Goal: Task Accomplishment & Management: Manage account settings

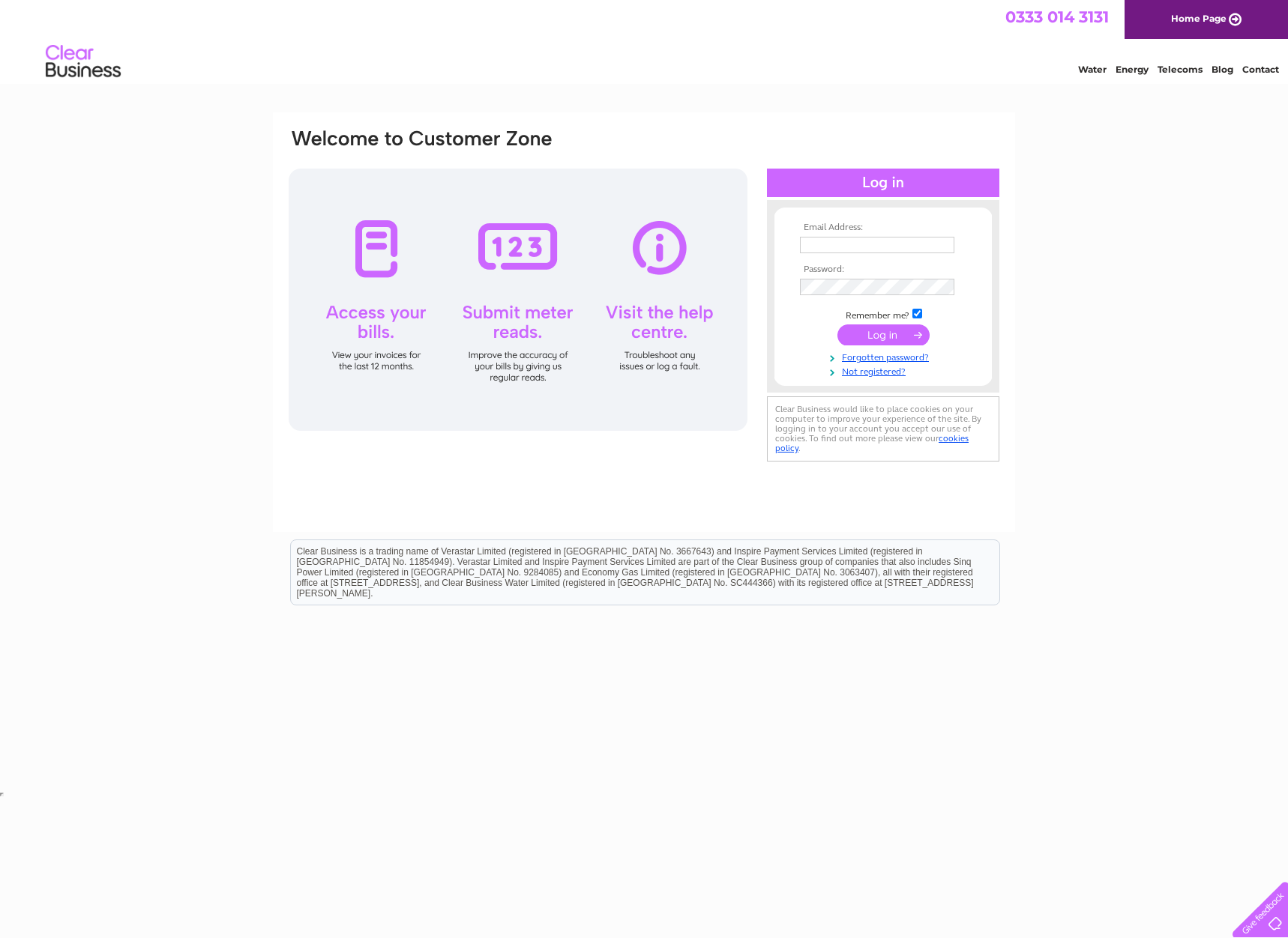
drag, startPoint x: 0, startPoint y: 0, endPoint x: 830, endPoint y: 247, distance: 866.0
click at [828, 242] on input "text" at bounding box center [878, 244] width 154 height 16
click at [862, 249] on input "kmollins@liuve.o.uk" at bounding box center [879, 245] width 156 height 18
type input "kmollins@live.o.uk"
click at [838, 326] on input "submit" at bounding box center [884, 337] width 93 height 21
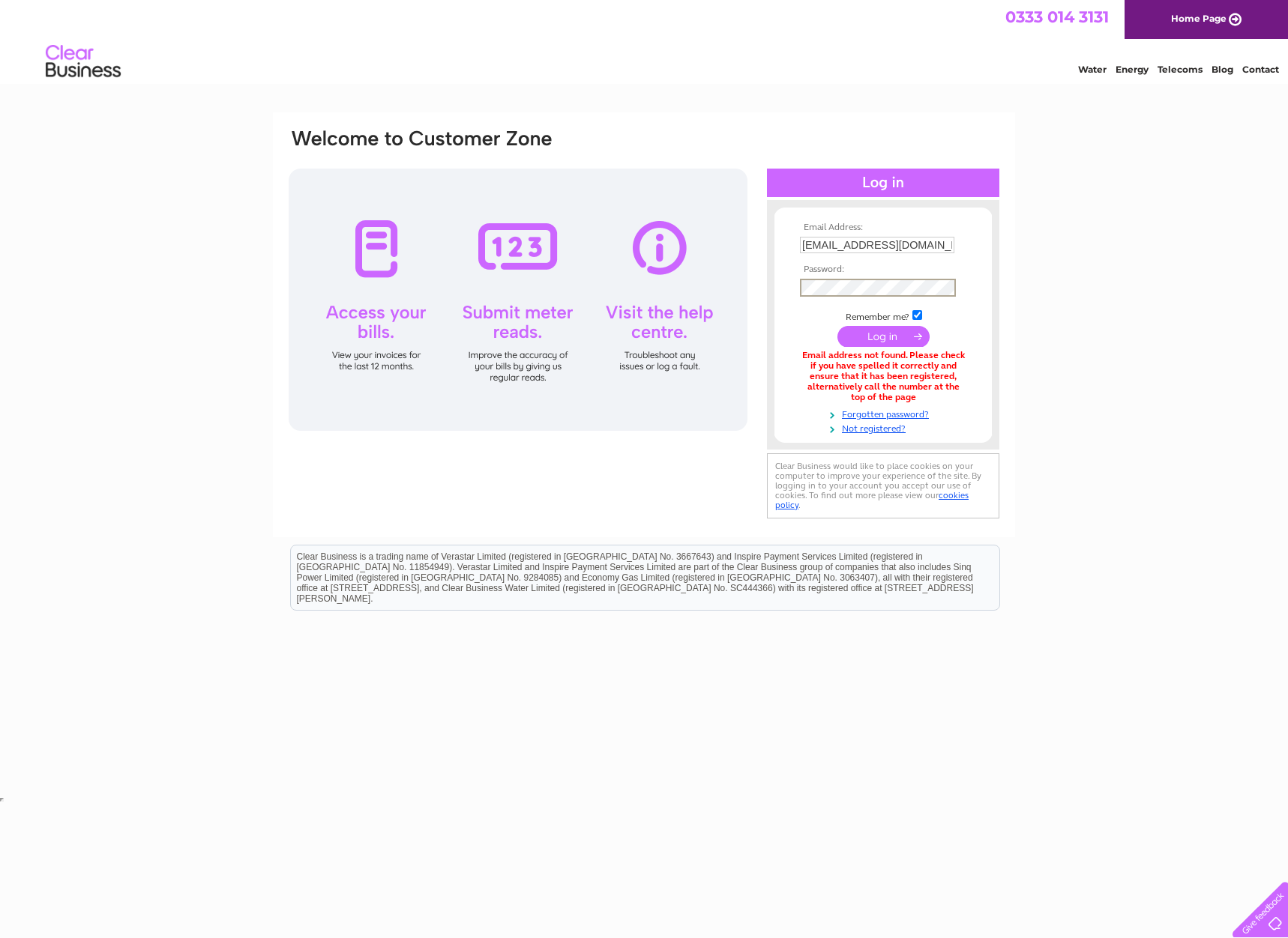
click at [838, 326] on input "submit" at bounding box center [884, 337] width 93 height 21
drag, startPoint x: 872, startPoint y: 246, endPoint x: 897, endPoint y: 251, distance: 25.5
click at [878, 246] on input "[EMAIL_ADDRESS][DOMAIN_NAME]" at bounding box center [879, 245] width 156 height 18
type input "kmollins@live.co.uk"
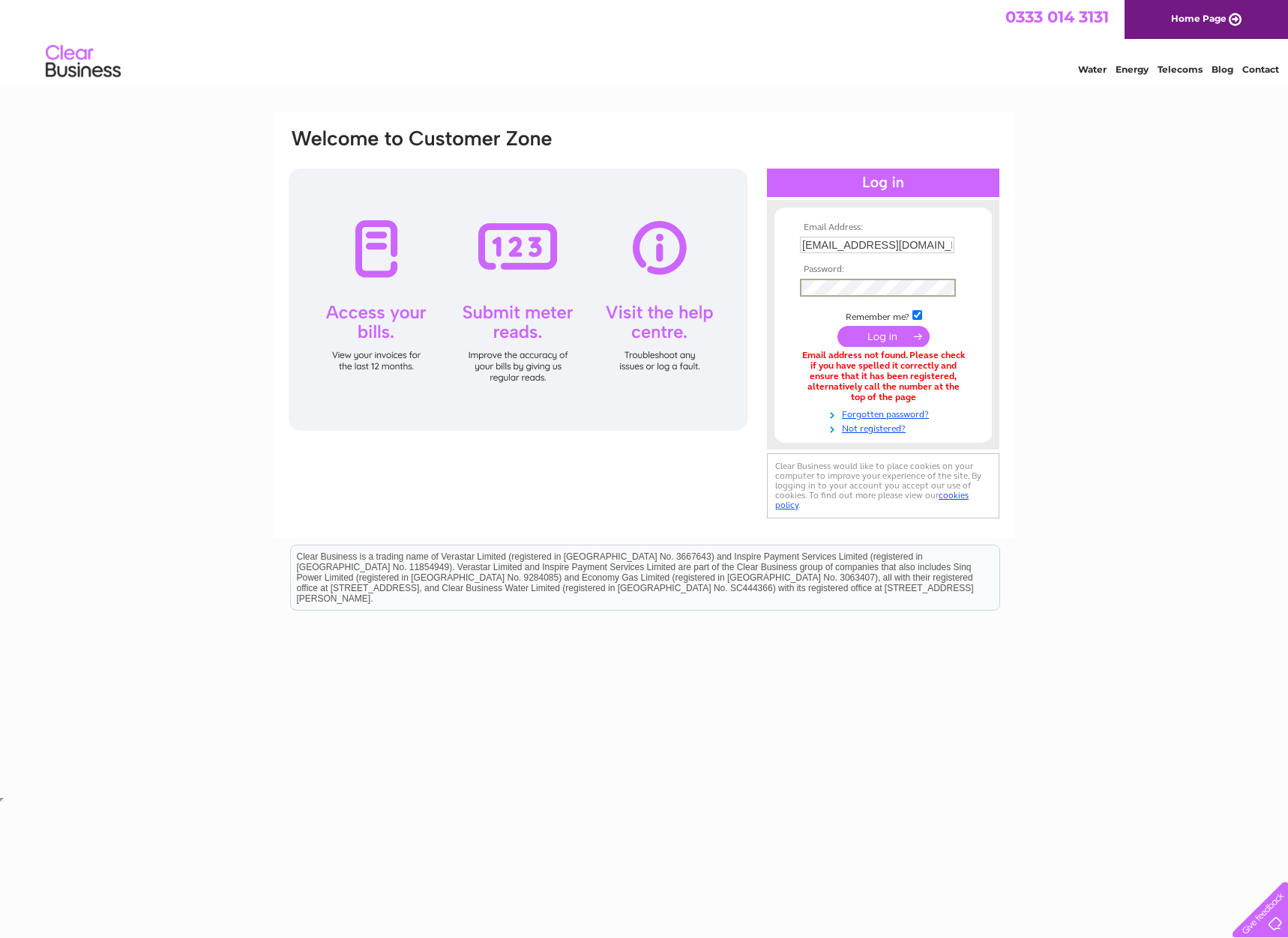
click at [838, 326] on input "submit" at bounding box center [884, 337] width 93 height 21
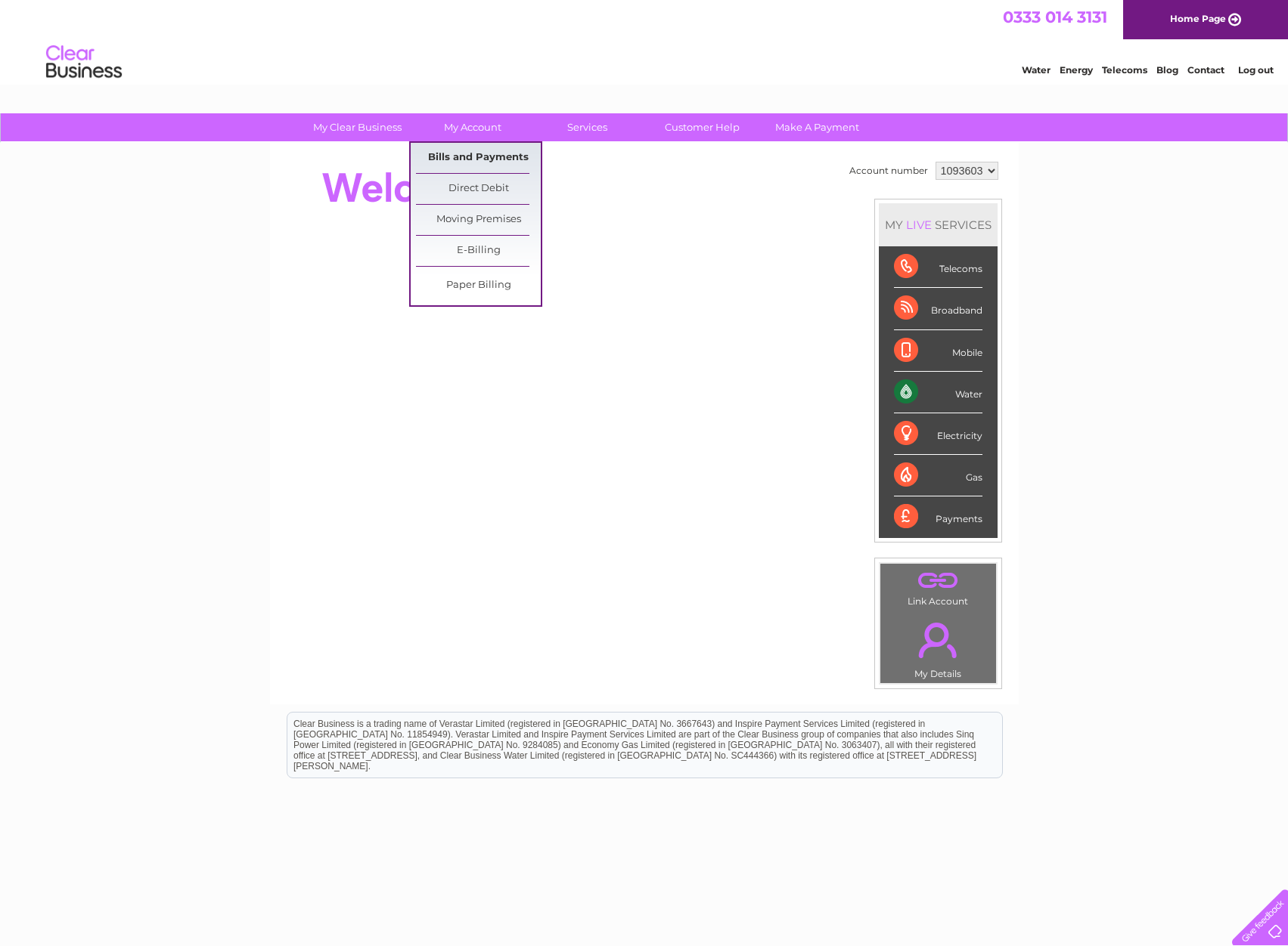
click at [440, 155] on link "Bills and Payments" at bounding box center [478, 158] width 125 height 30
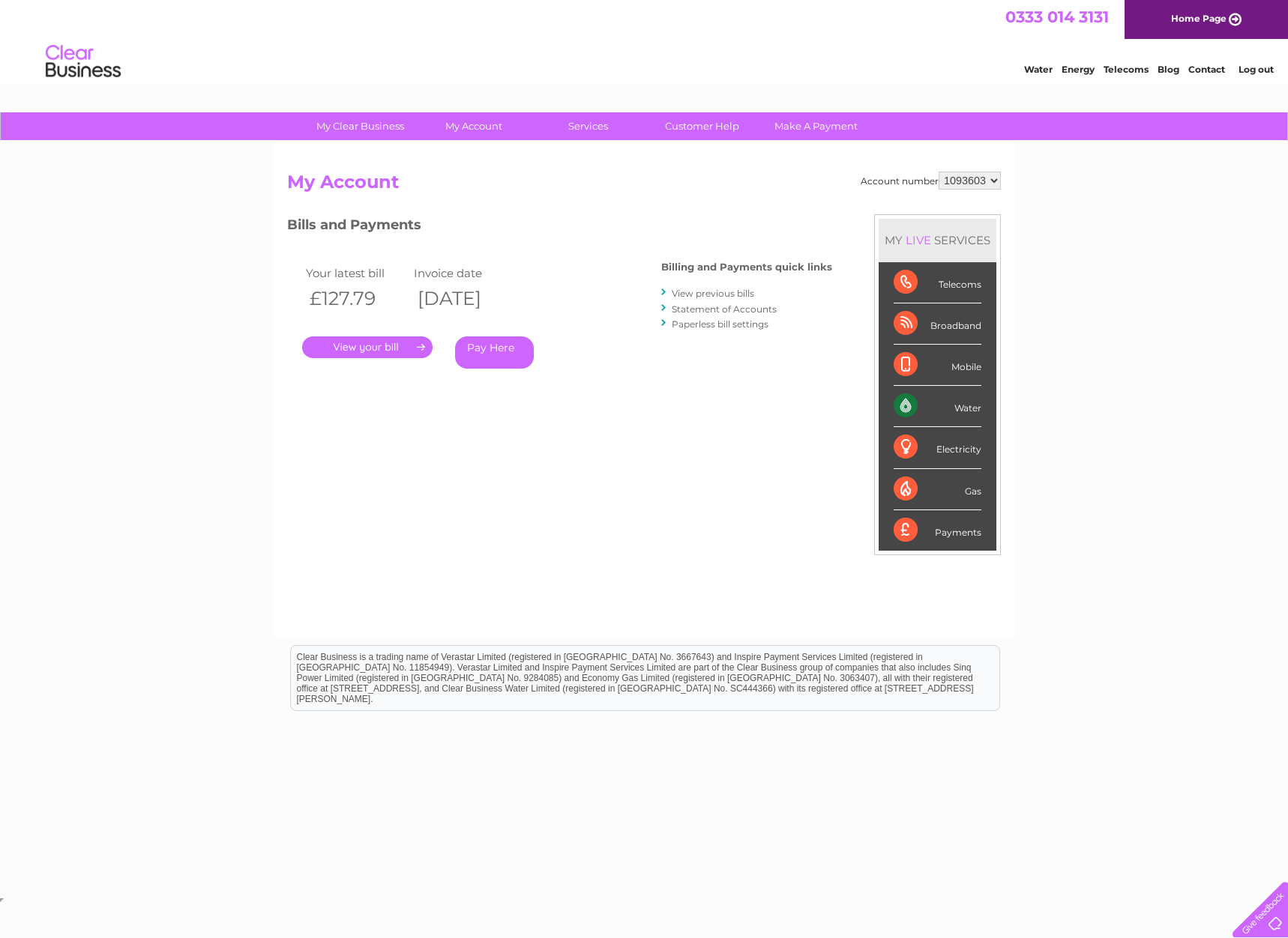
click at [691, 294] on link "View previous bills" at bounding box center [713, 293] width 82 height 12
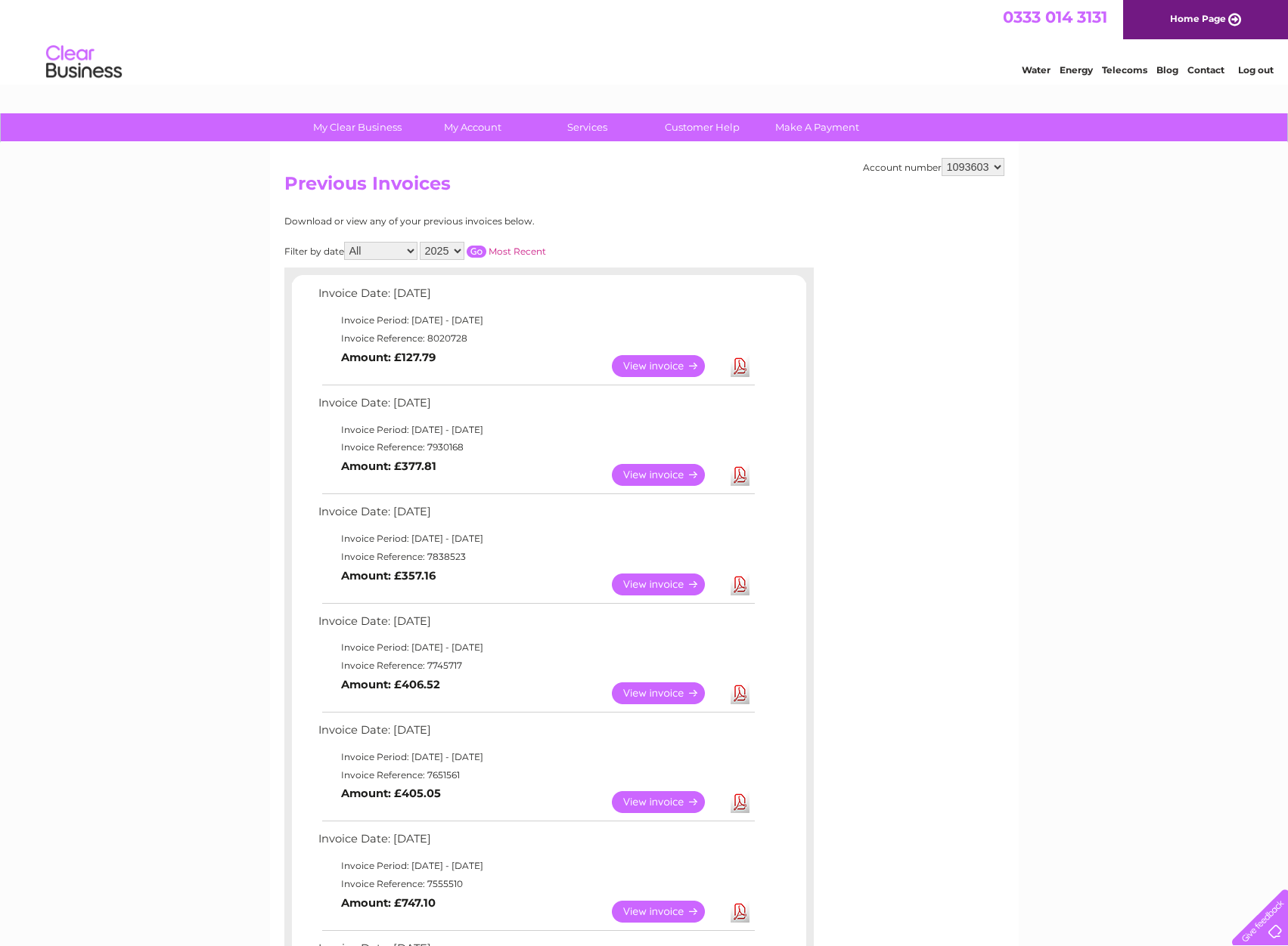
click at [665, 474] on link "View" at bounding box center [667, 475] width 111 height 22
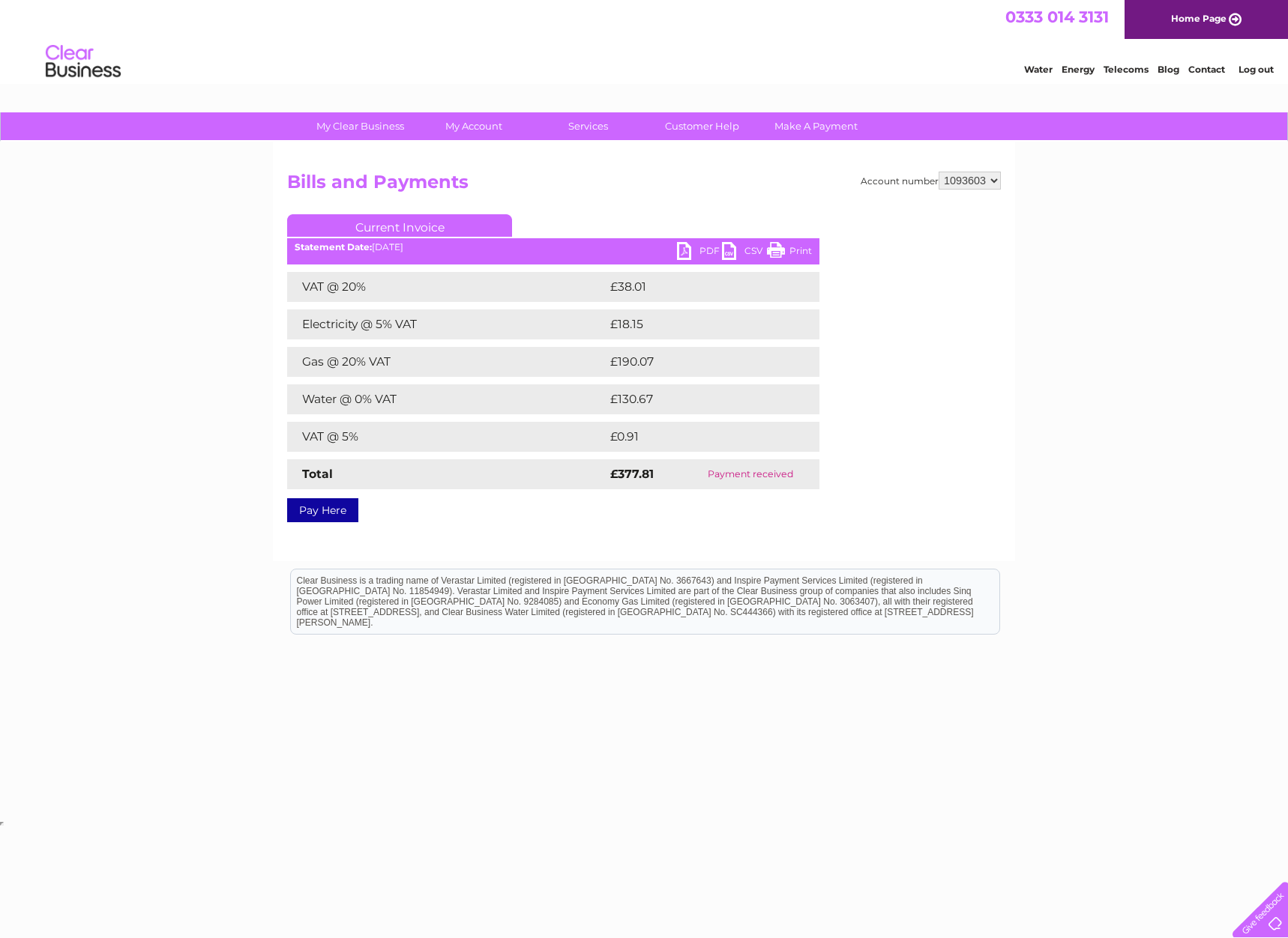
click at [689, 258] on link "PDF" at bounding box center [699, 253] width 45 height 22
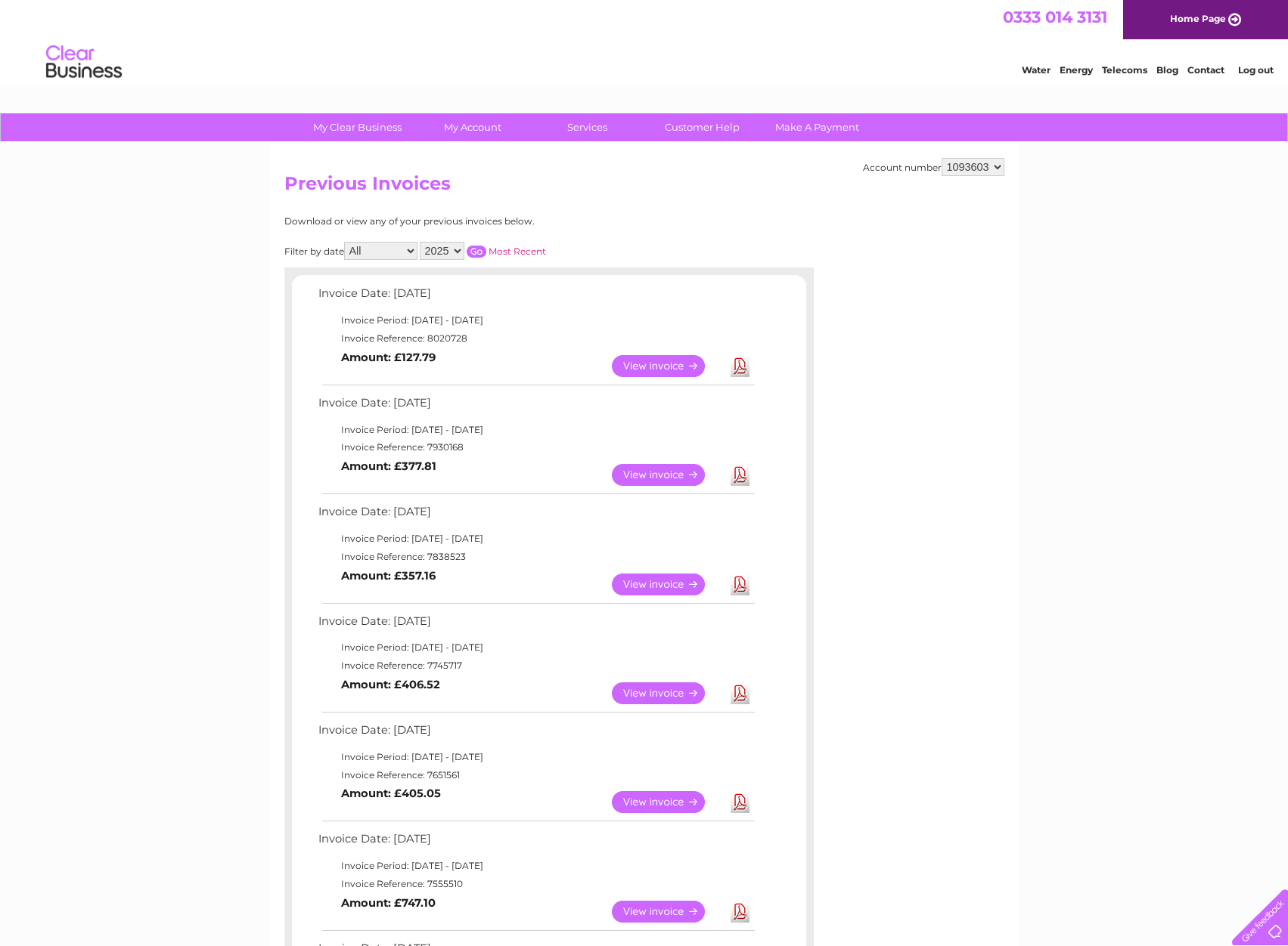
click at [655, 364] on link "View" at bounding box center [667, 366] width 111 height 22
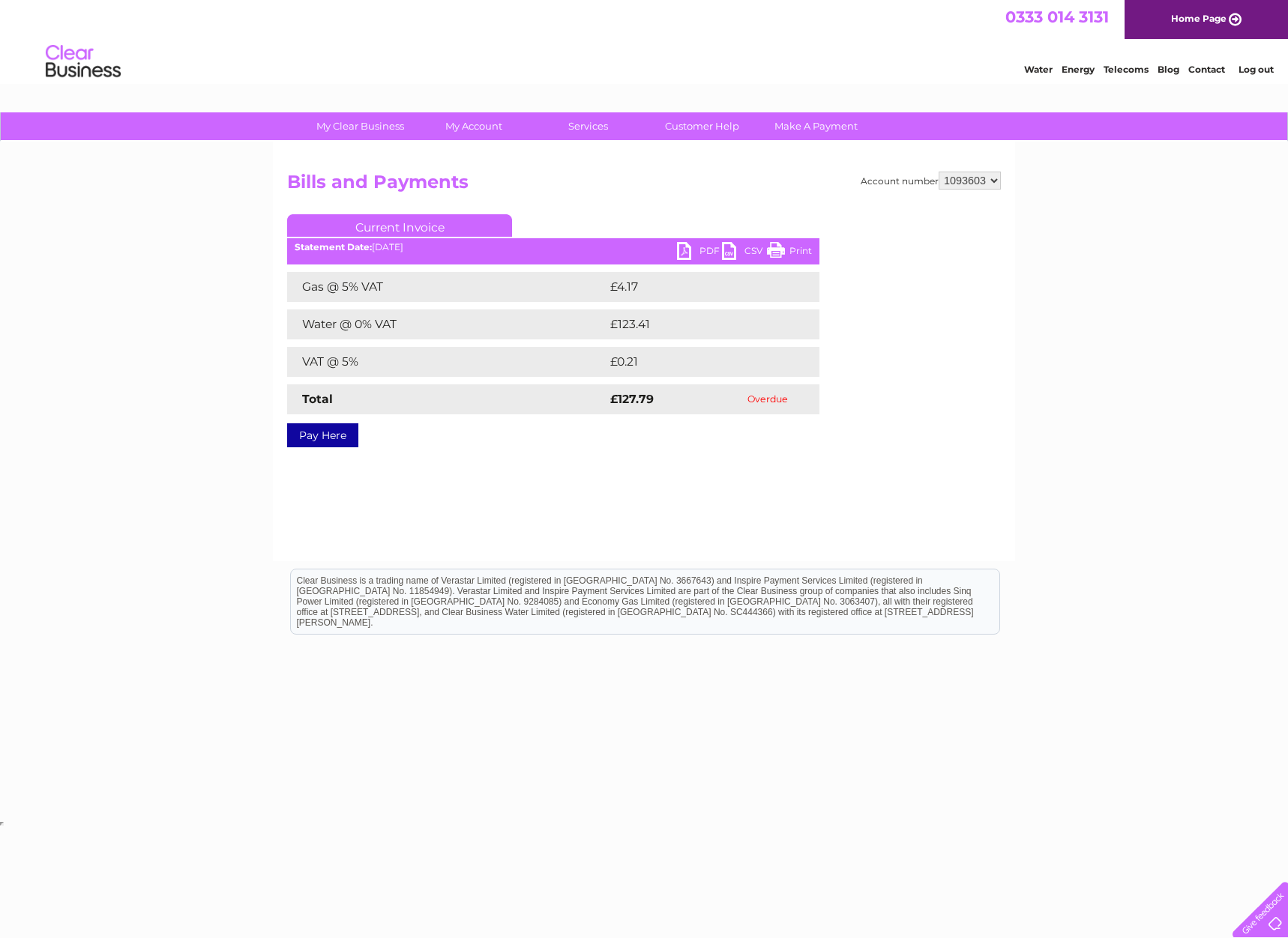
click at [310, 435] on link "Pay Here" at bounding box center [322, 435] width 71 height 24
click at [692, 253] on link "PDF" at bounding box center [699, 253] width 45 height 22
